Goal: Task Accomplishment & Management: Manage account settings

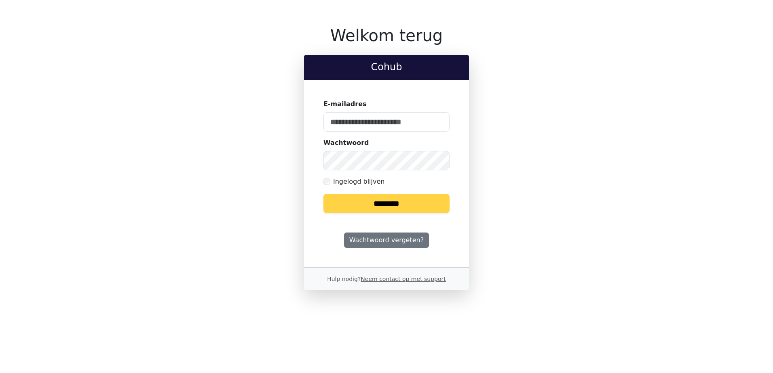
type input "**********"
click at [382, 202] on input "********" at bounding box center [386, 203] width 126 height 19
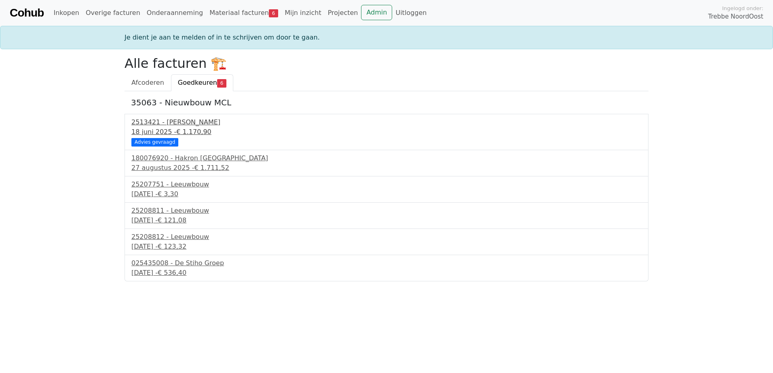
click at [155, 124] on div "2513421 - [PERSON_NAME]" at bounding box center [386, 123] width 510 height 10
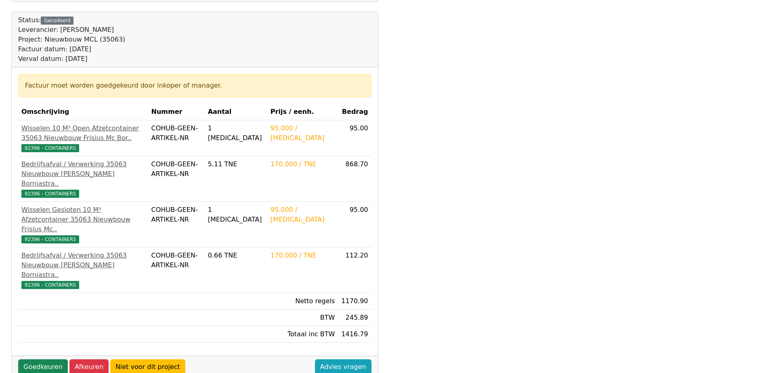
scroll to position [237, 0]
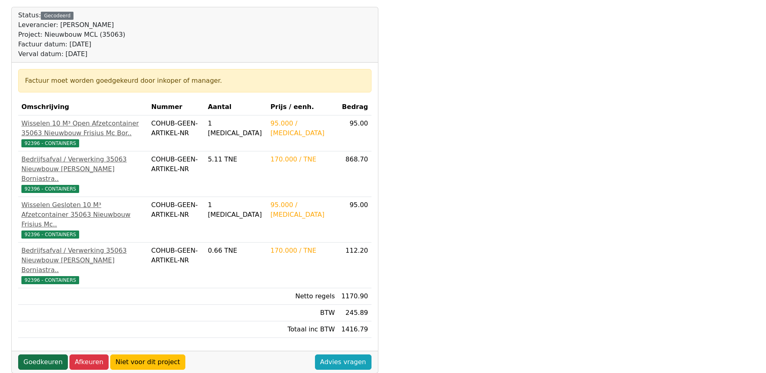
click at [44, 355] on link "Goedkeuren" at bounding box center [43, 362] width 50 height 15
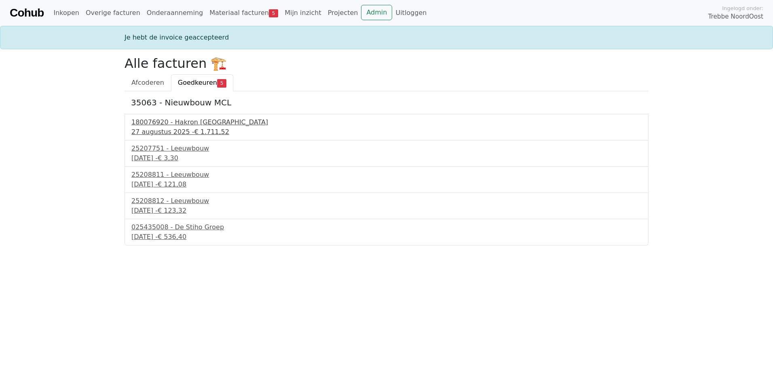
click at [198, 120] on div "180076920 - Hakron Nederland" at bounding box center [386, 123] width 510 height 10
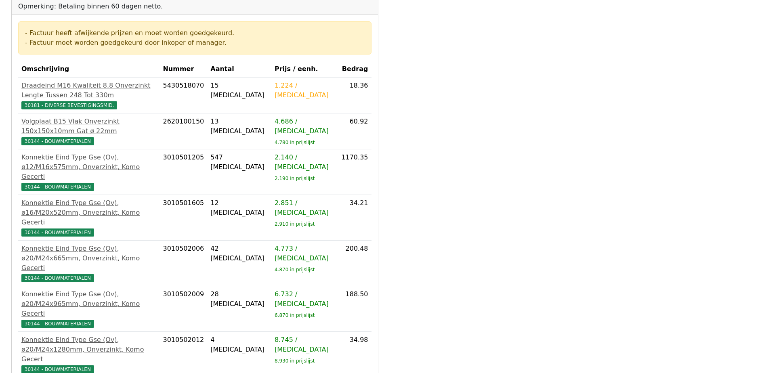
scroll to position [202, 0]
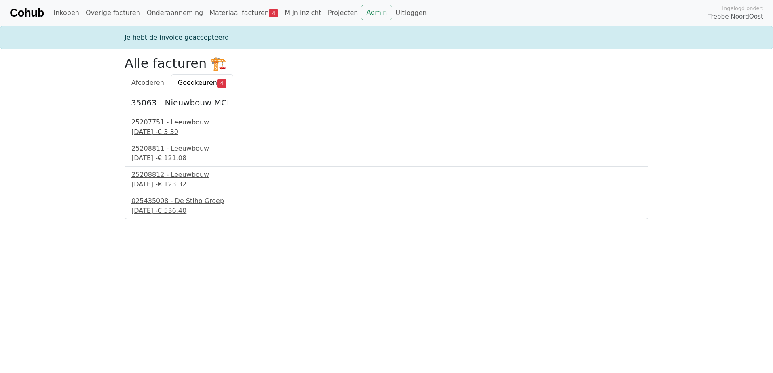
click at [184, 121] on div "25207751 - Leeuwbouw" at bounding box center [386, 123] width 510 height 10
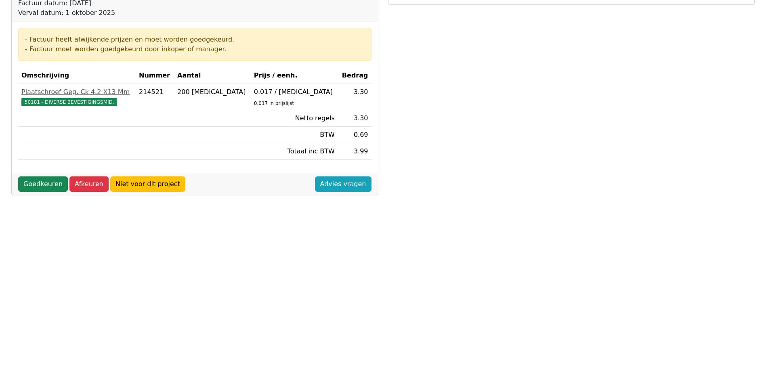
scroll to position [81, 0]
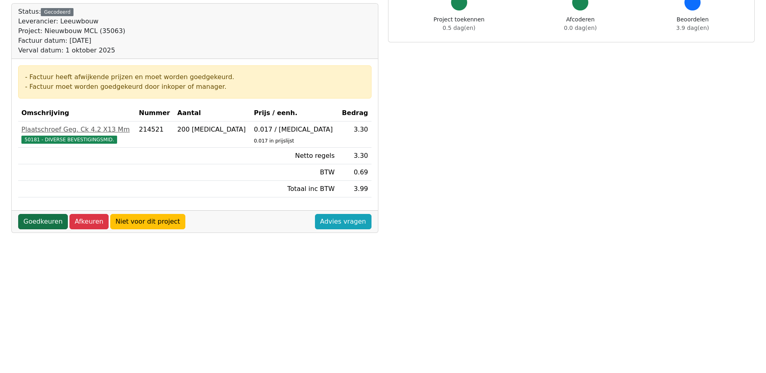
click at [50, 220] on link "Goedkeuren" at bounding box center [43, 221] width 50 height 15
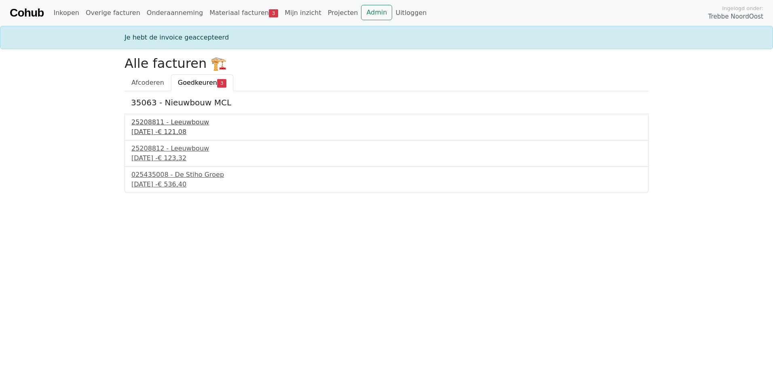
click at [189, 127] on div "25208811 - Leeuwbouw" at bounding box center [386, 123] width 510 height 10
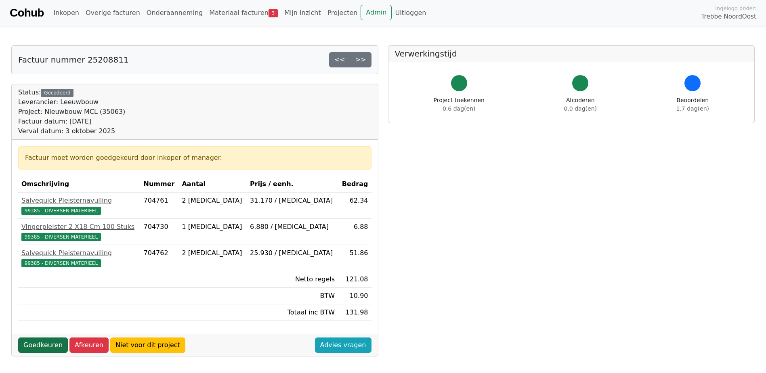
click at [49, 341] on link "Goedkeuren" at bounding box center [43, 345] width 50 height 15
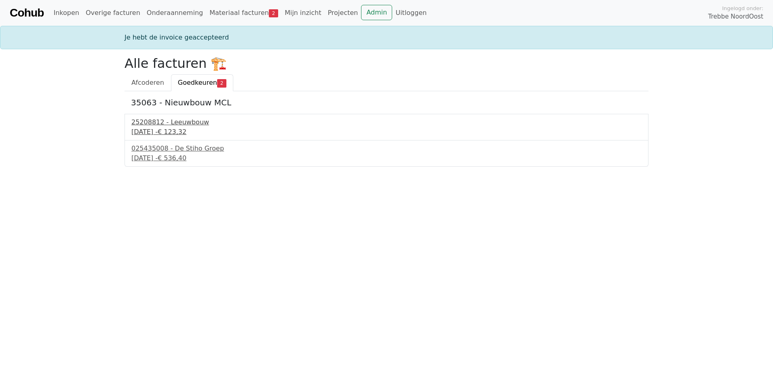
click at [170, 126] on div "25208812 - Leeuwbouw" at bounding box center [386, 123] width 510 height 10
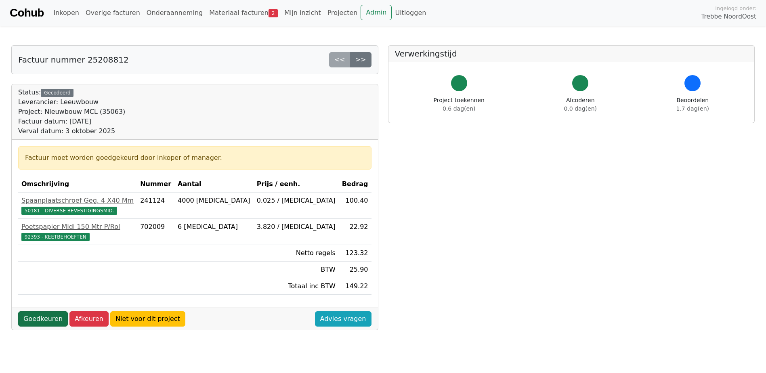
click at [48, 320] on link "Goedkeuren" at bounding box center [43, 319] width 50 height 15
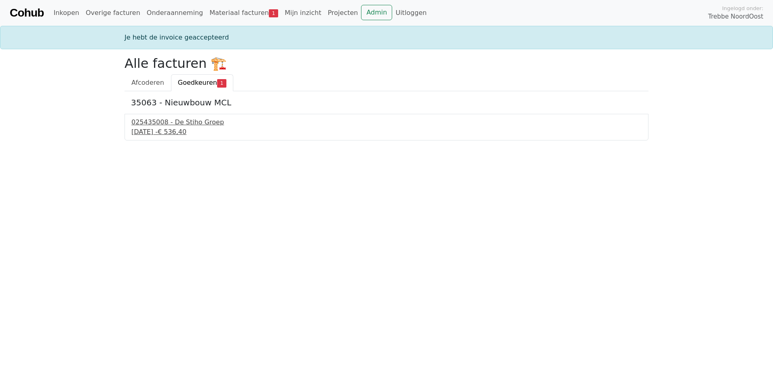
click at [175, 126] on div "025435008 - De Stiho Groep" at bounding box center [386, 123] width 510 height 10
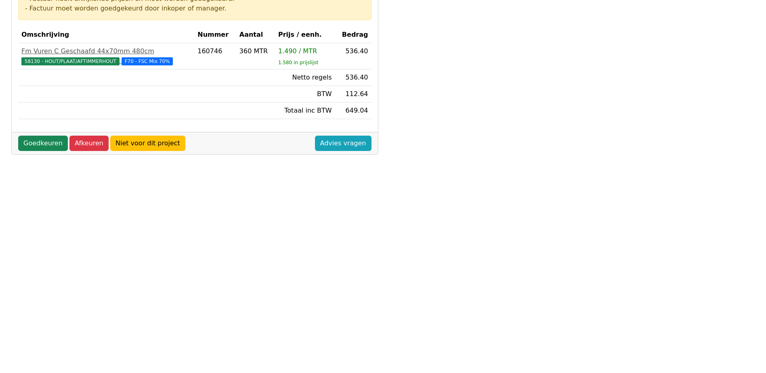
scroll to position [162, 0]
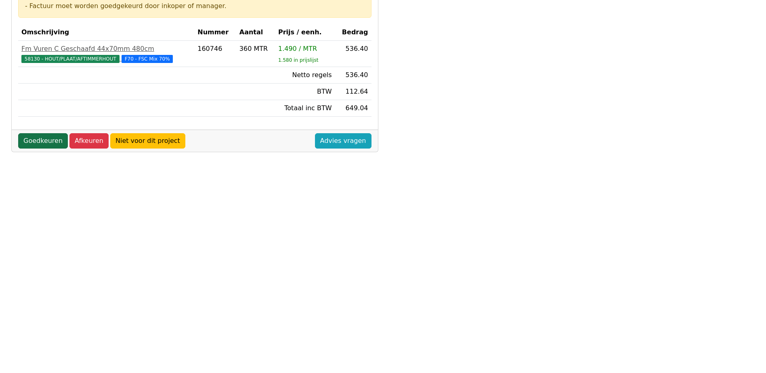
click at [45, 140] on link "Goedkeuren" at bounding box center [43, 140] width 50 height 15
